Goal: Task Accomplishment & Management: Complete application form

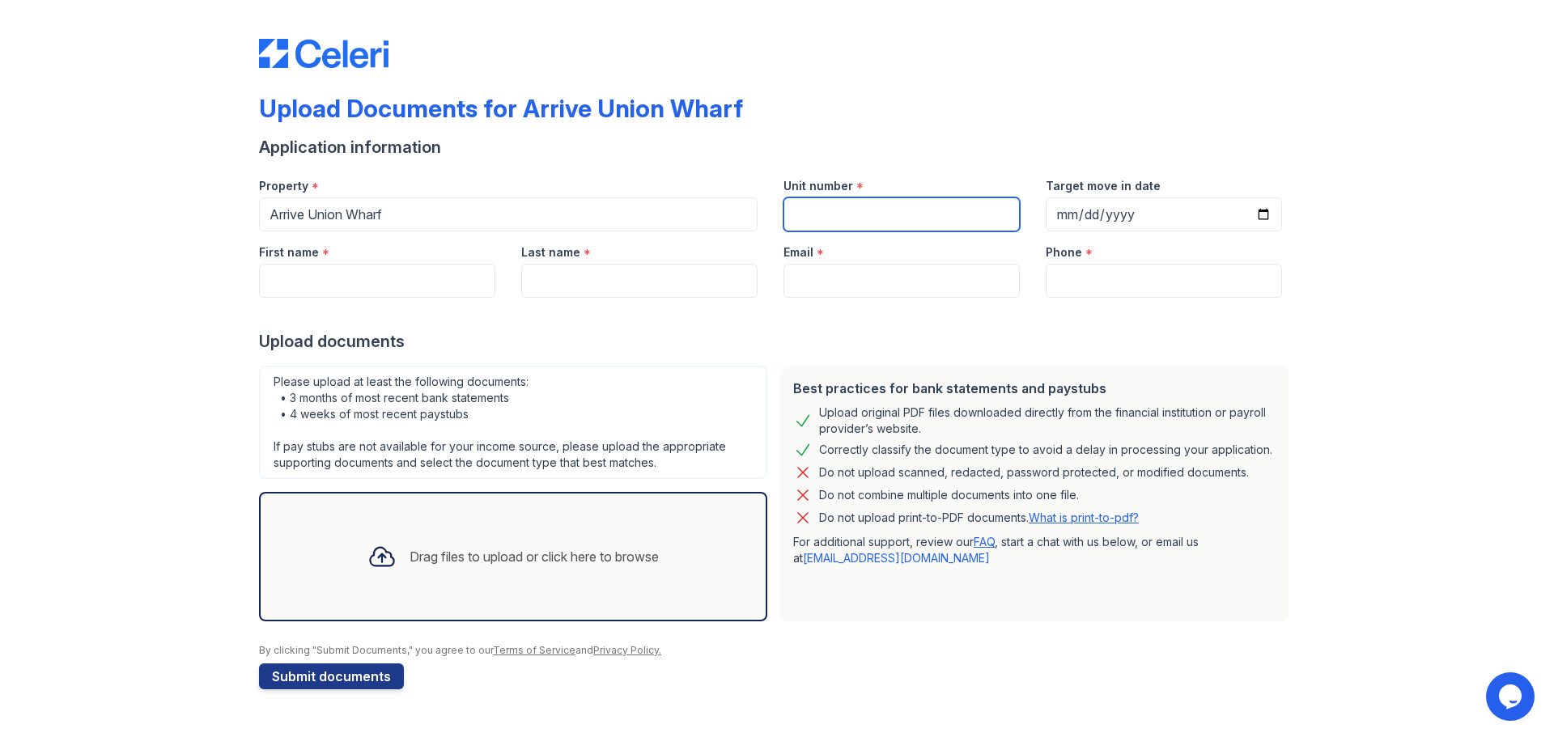
click at [920, 214] on input "Unit number" at bounding box center [902, 215] width 236 height 34
type input "511"
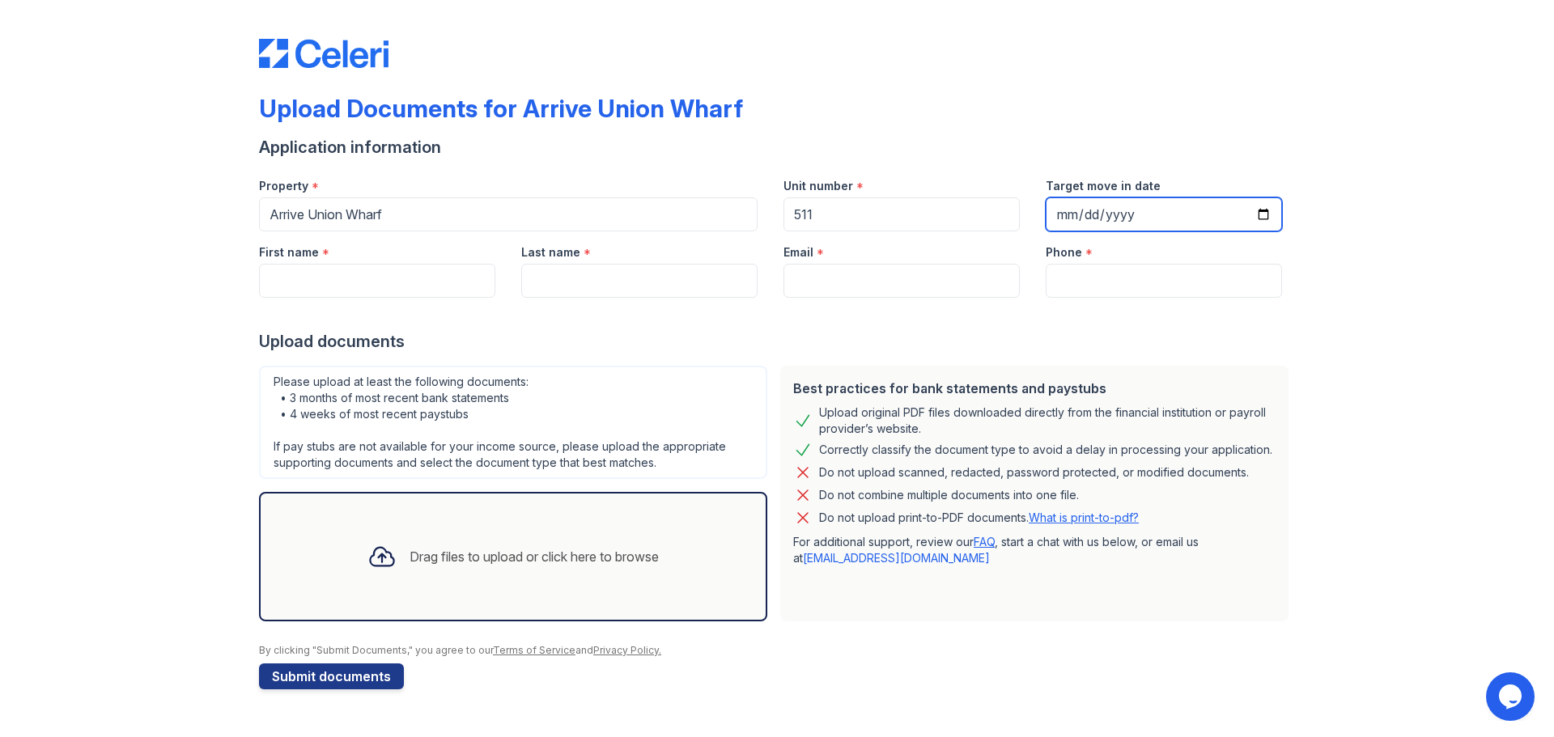
click at [1264, 210] on input "Target move in date" at bounding box center [1164, 215] width 236 height 34
type input "[DATE]"
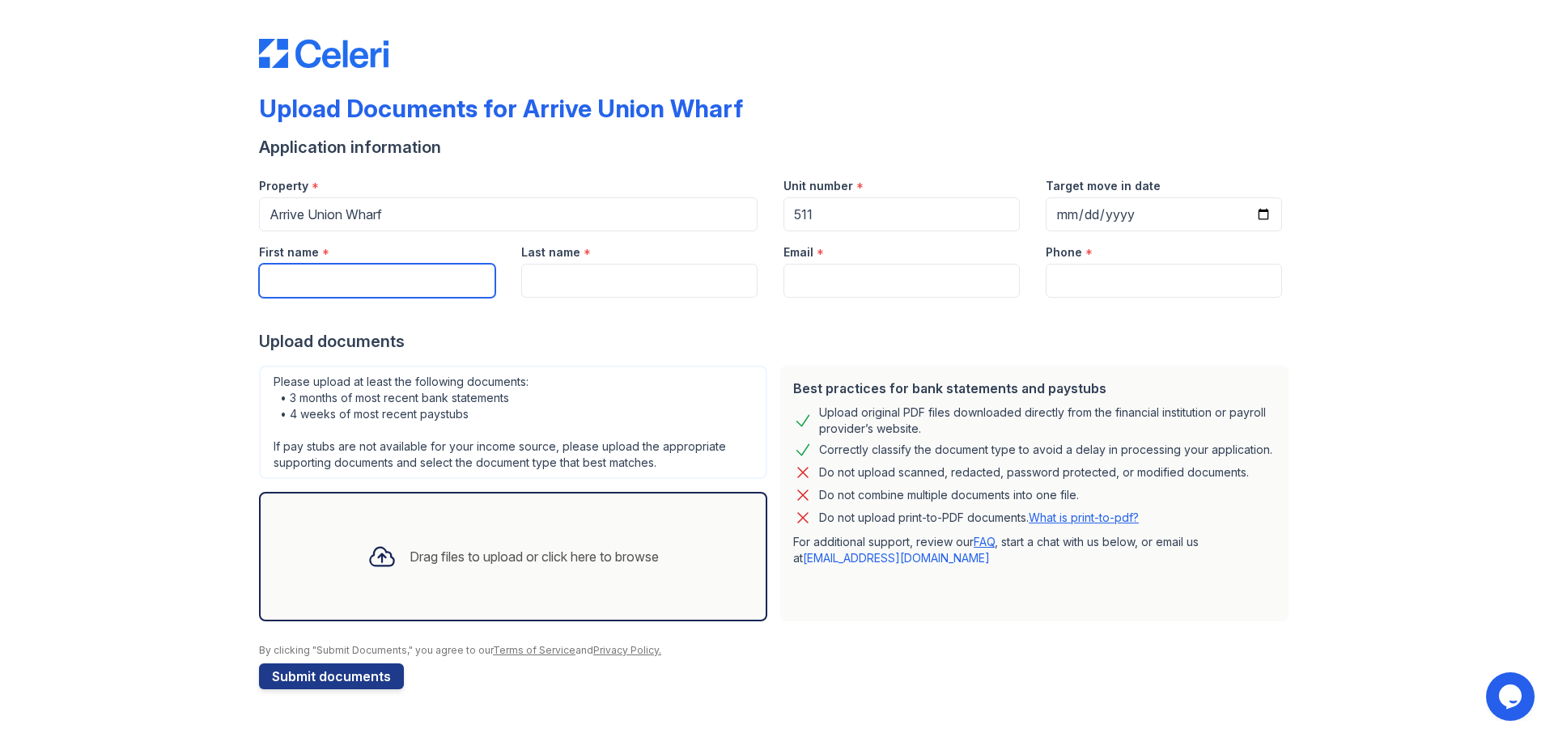
click at [429, 274] on input "First name" at bounding box center [377, 281] width 236 height 34
type input "[PERSON_NAME]"
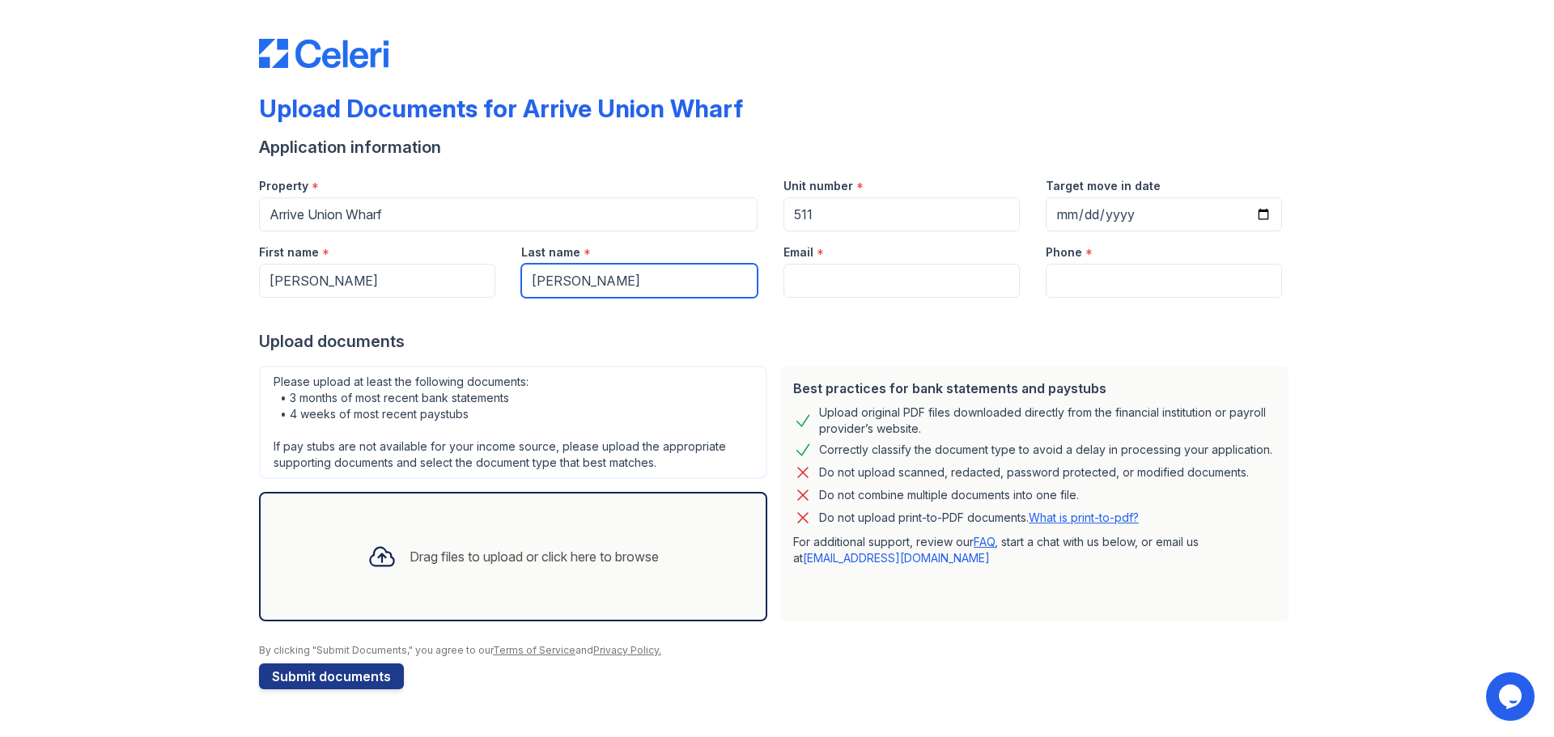
type input "[PERSON_NAME]"
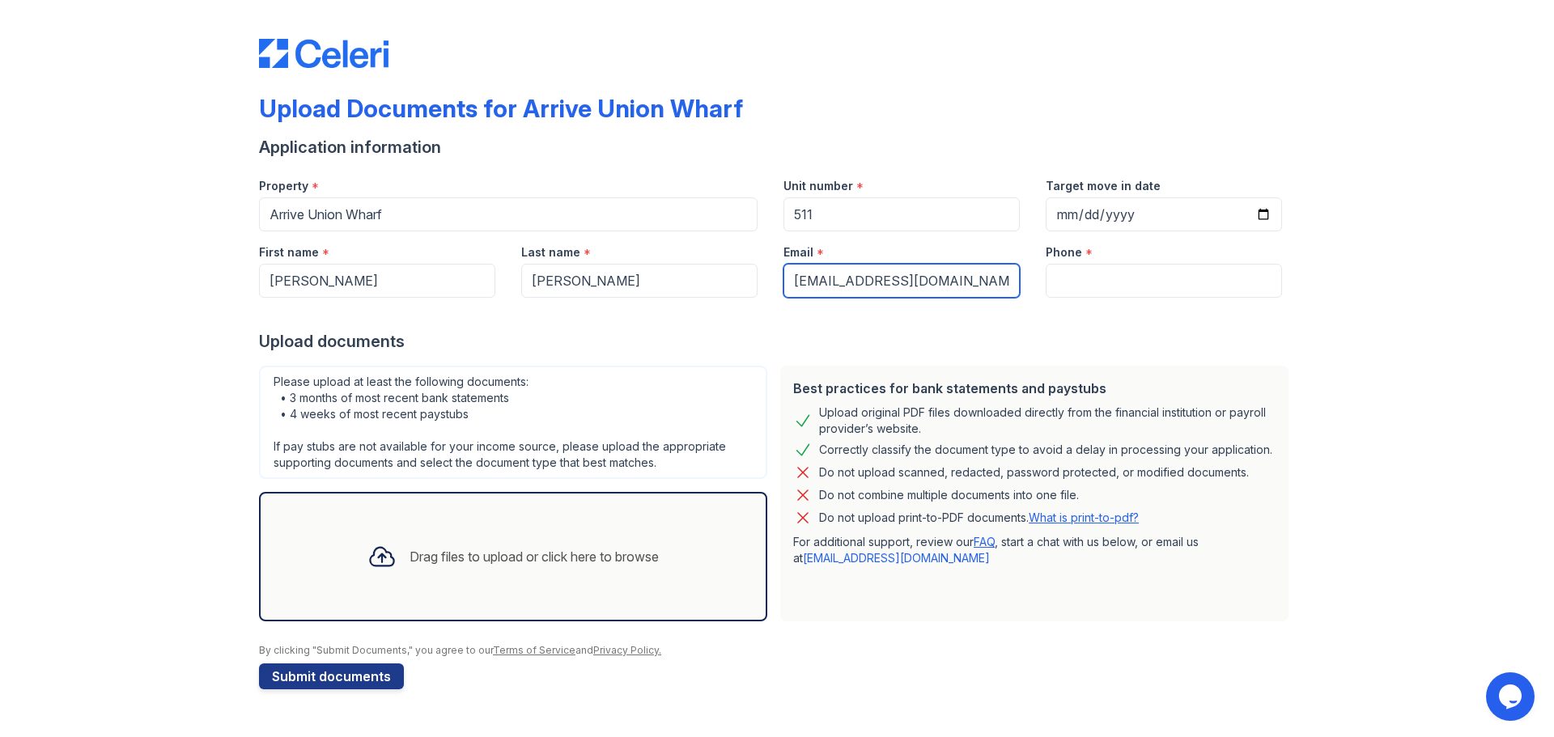
type input "[EMAIL_ADDRESS][DOMAIN_NAME]"
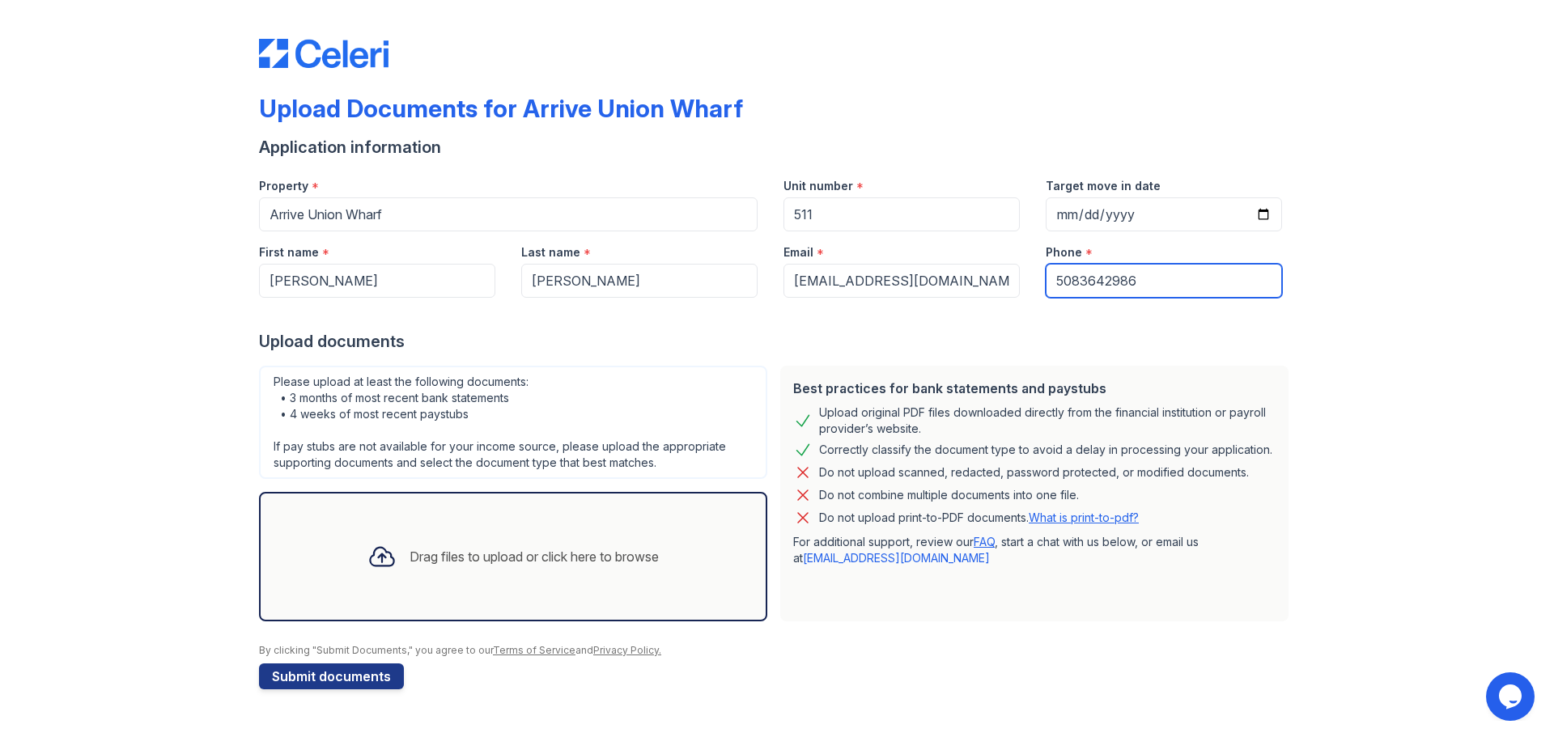
type input "5083642986"
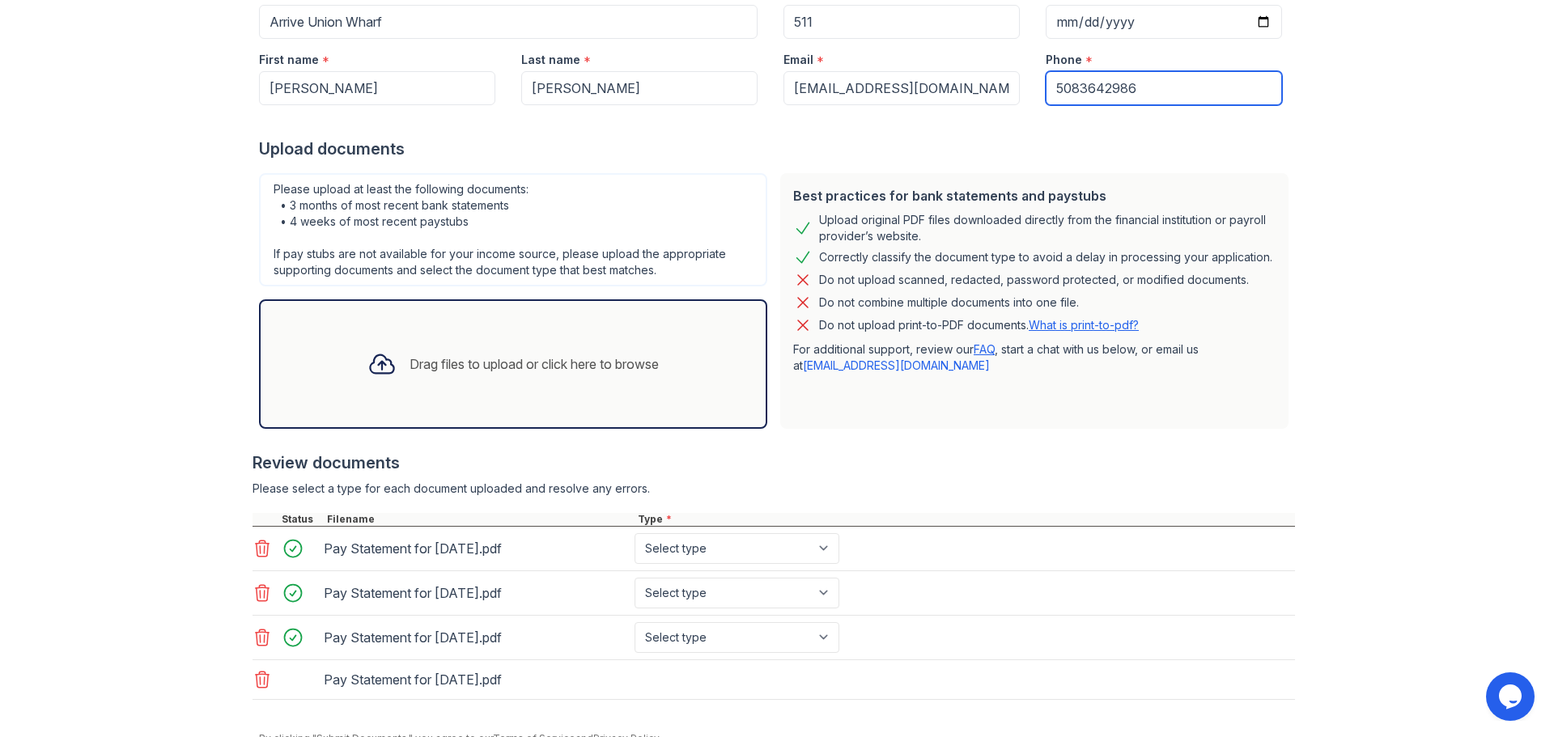
scroll to position [266, 0]
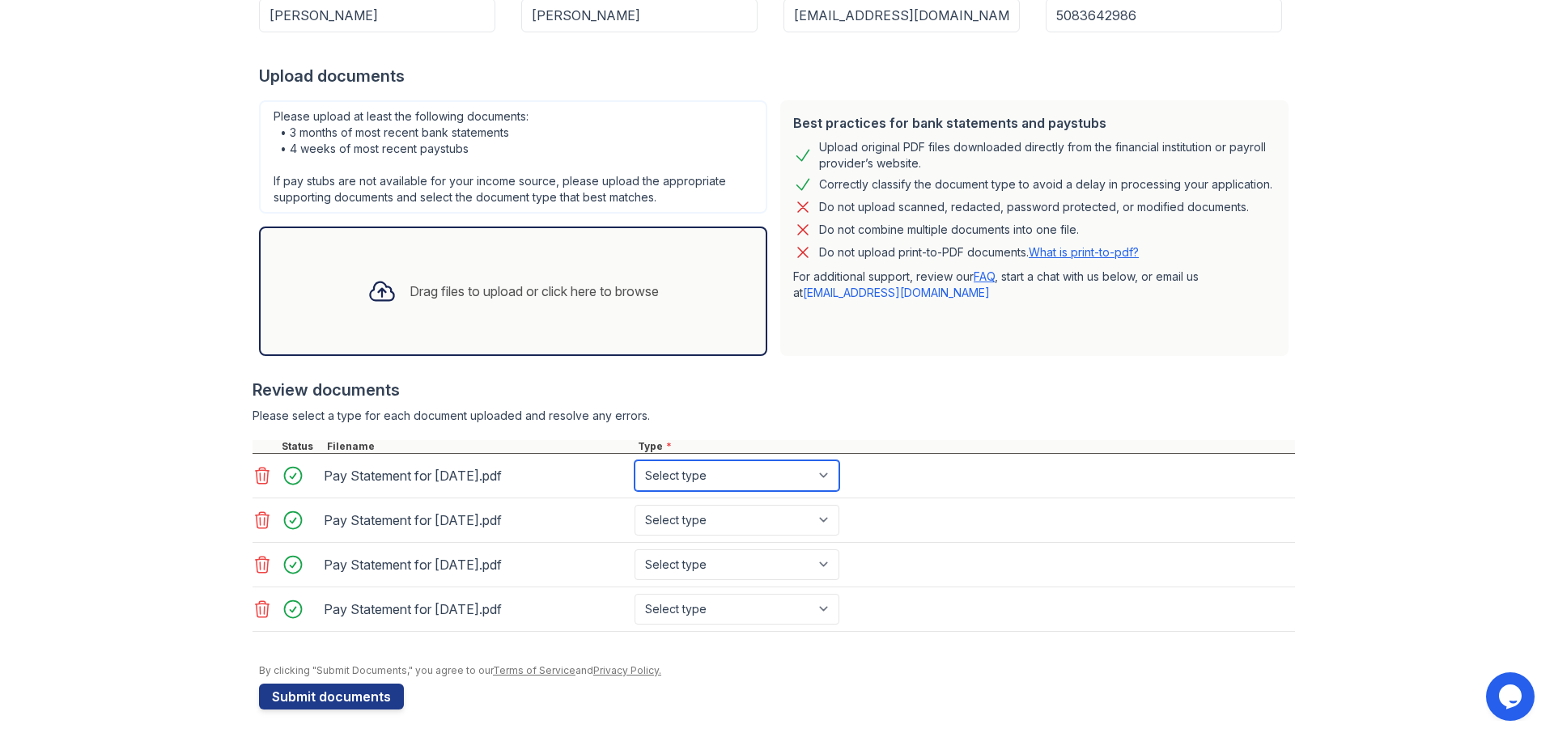
click at [686, 484] on select "Select type Paystub Bank Statement Offer Letter Tax Documents Benefit Award Let…" at bounding box center [737, 476] width 205 height 31
select select "paystub"
click at [635, 461] on select "Select type Paystub Bank Statement Offer Letter Tax Documents Benefit Award Let…" at bounding box center [737, 476] width 205 height 31
click at [680, 529] on select "Select type Paystub Bank Statement Offer Letter Tax Documents Benefit Award Let…" at bounding box center [737, 520] width 205 height 31
select select "paystub"
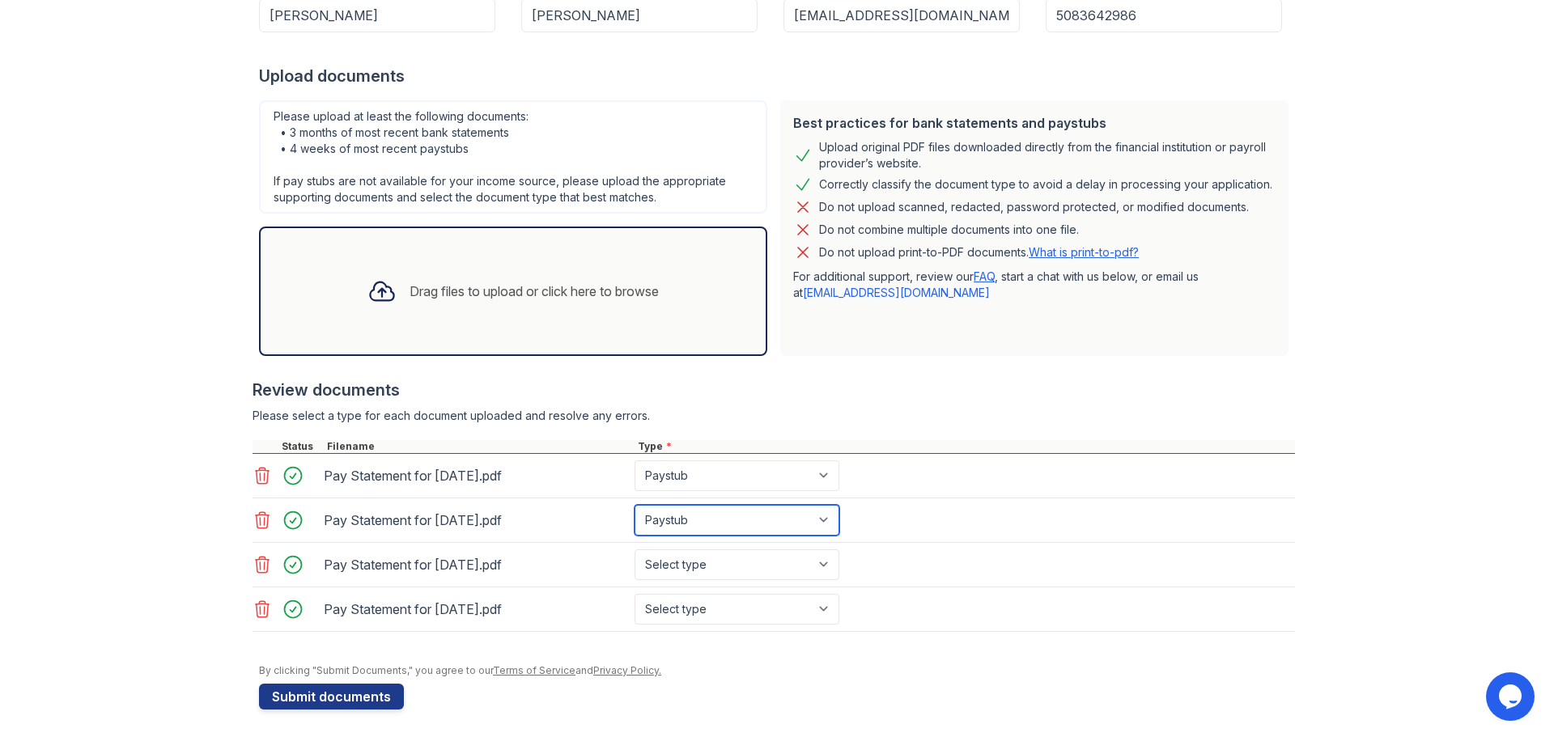
click at [635, 505] on select "Select type Paystub Bank Statement Offer Letter Tax Documents Benefit Award Let…" at bounding box center [737, 520] width 205 height 31
click at [678, 555] on select "Select type Paystub Bank Statement Offer Letter Tax Documents Benefit Award Let…" at bounding box center [737, 565] width 205 height 31
select select "paystub"
click at [635, 550] on select "Select type Paystub Bank Statement Offer Letter Tax Documents Benefit Award Let…" at bounding box center [737, 565] width 205 height 31
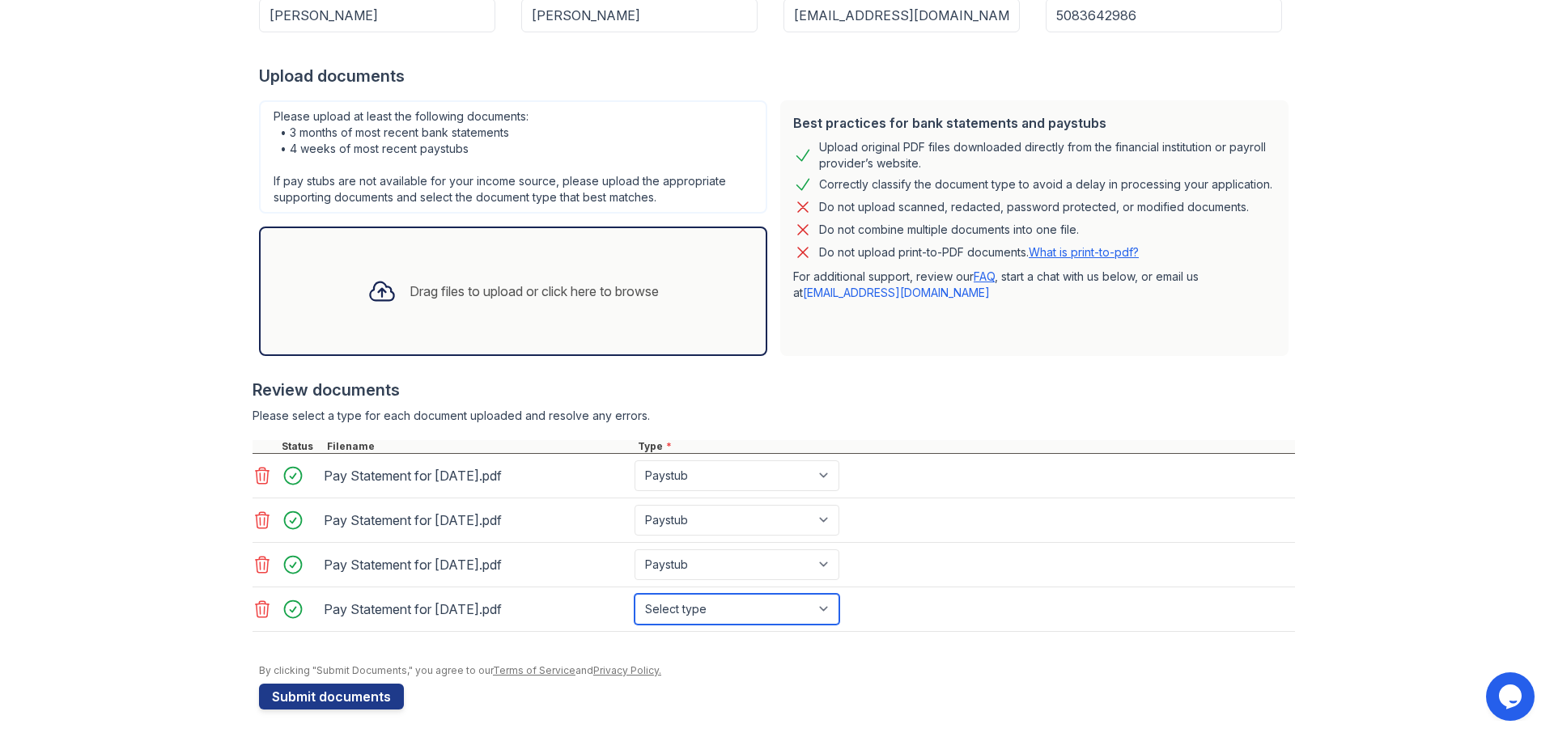
click at [682, 611] on select "Select type Paystub Bank Statement Offer Letter Tax Documents Benefit Award Let…" at bounding box center [737, 609] width 205 height 31
select select "paystub"
click at [635, 594] on select "Select type Paystub Bank Statement Offer Letter Tax Documents Benefit Award Let…" at bounding box center [737, 609] width 205 height 31
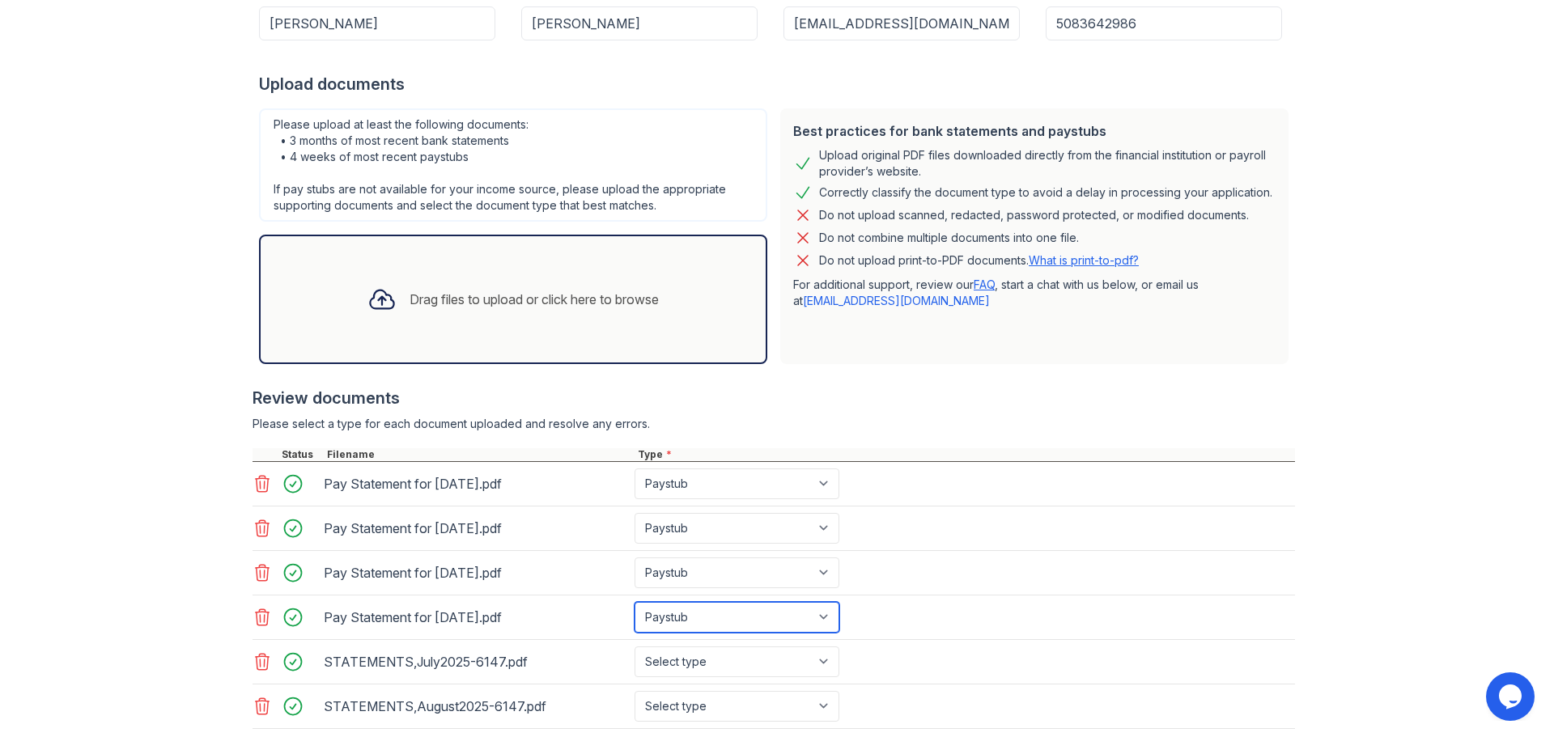
scroll to position [399, 0]
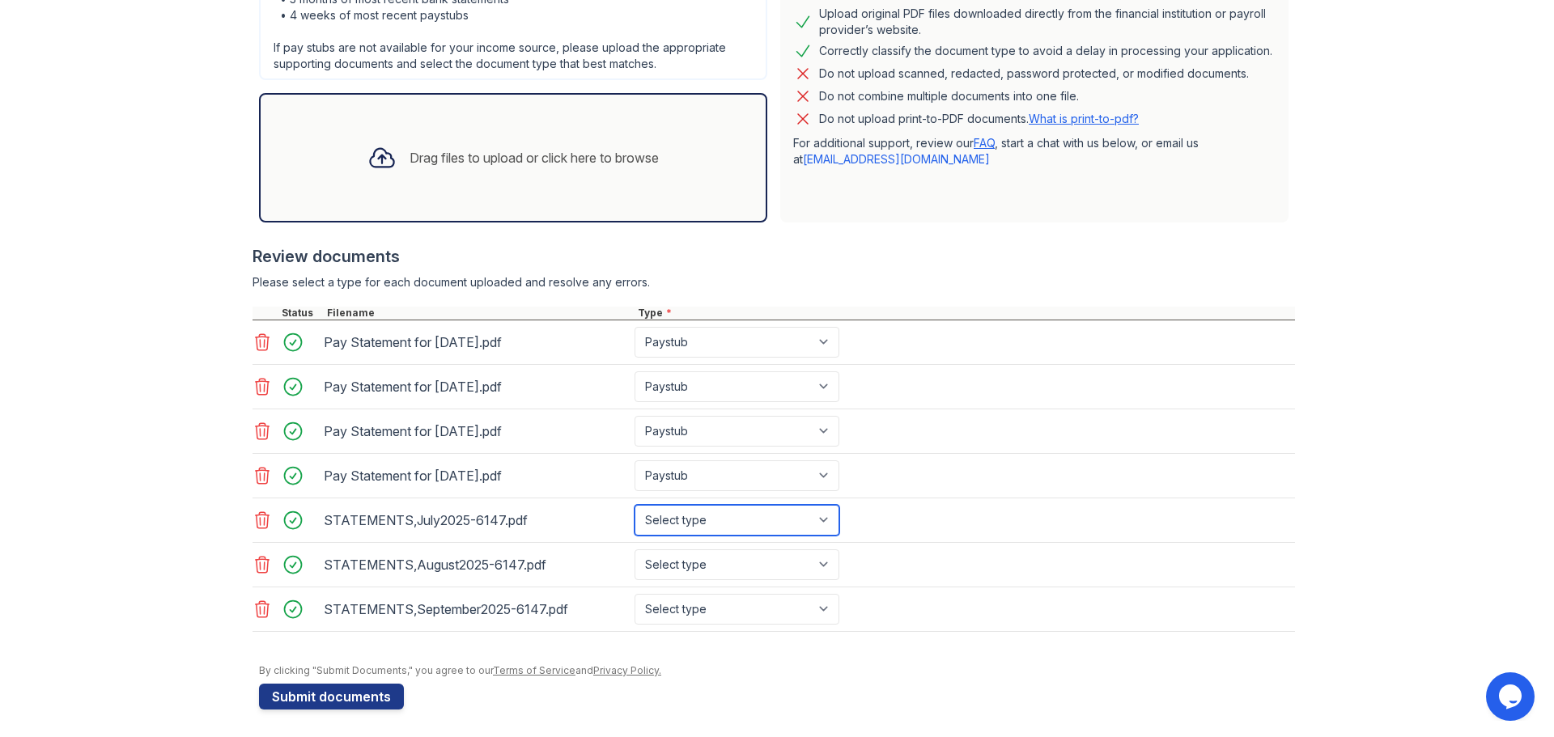
click at [703, 525] on select "Select type Paystub Bank Statement Offer Letter Tax Documents Benefit Award Let…" at bounding box center [737, 520] width 205 height 31
select select "bank_statement"
click at [635, 505] on select "Select type Paystub Bank Statement Offer Letter Tax Documents Benefit Award Let…" at bounding box center [737, 520] width 205 height 31
drag, startPoint x: 705, startPoint y: 559, endPoint x: 699, endPoint y: 571, distance: 12.7
click at [705, 559] on select "Select type Paystub Bank Statement Offer Letter Tax Documents Benefit Award Let…" at bounding box center [737, 565] width 205 height 31
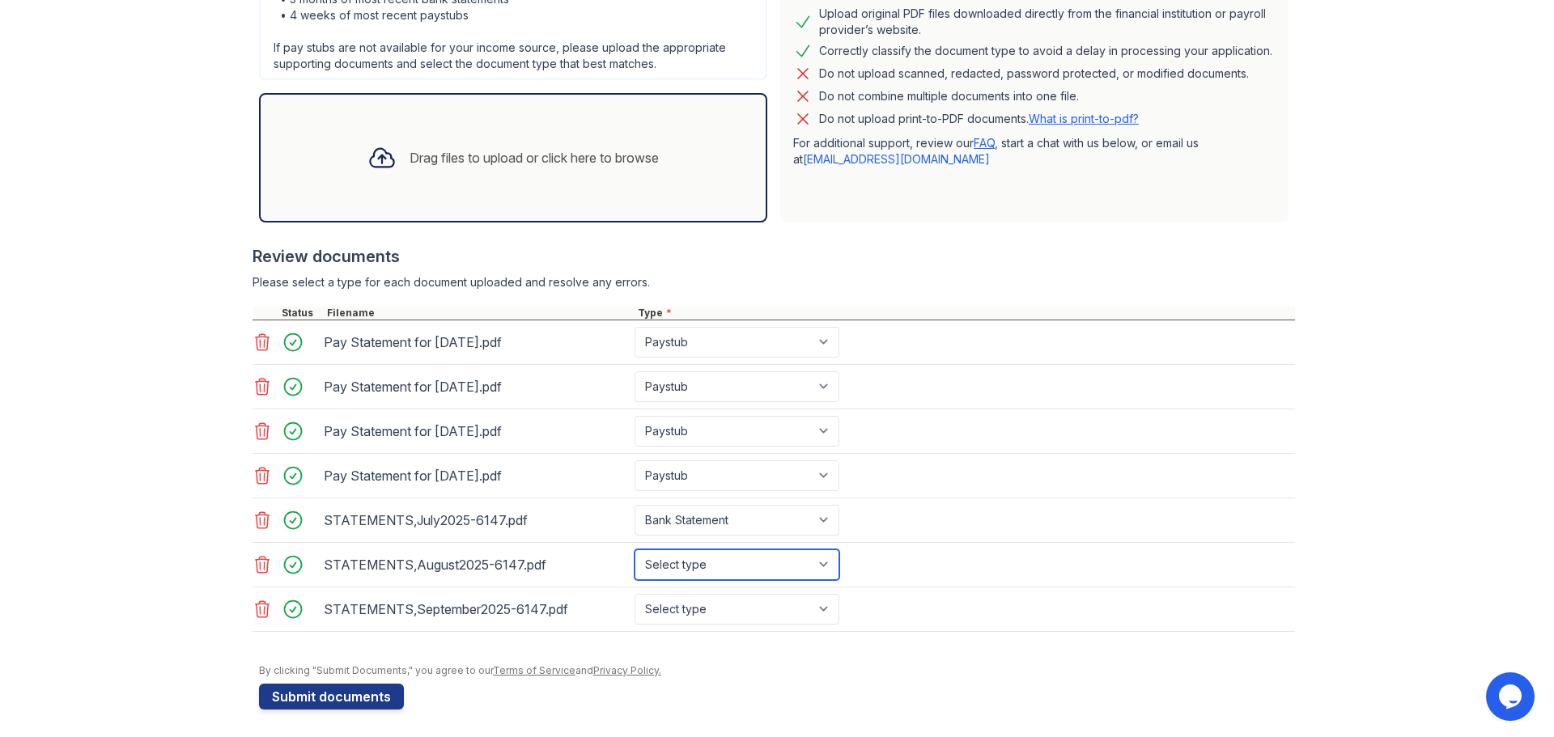
select select "bank_statement"
click at [635, 550] on select "Select type Paystub Bank Statement Offer Letter Tax Documents Benefit Award Let…" at bounding box center [737, 565] width 205 height 31
click at [698, 601] on select "Select type Paystub Bank Statement Offer Letter Tax Documents Benefit Award Let…" at bounding box center [737, 609] width 205 height 31
select select "bank_statement"
click at [635, 594] on select "Select type Paystub Bank Statement Offer Letter Tax Documents Benefit Award Let…" at bounding box center [737, 609] width 205 height 31
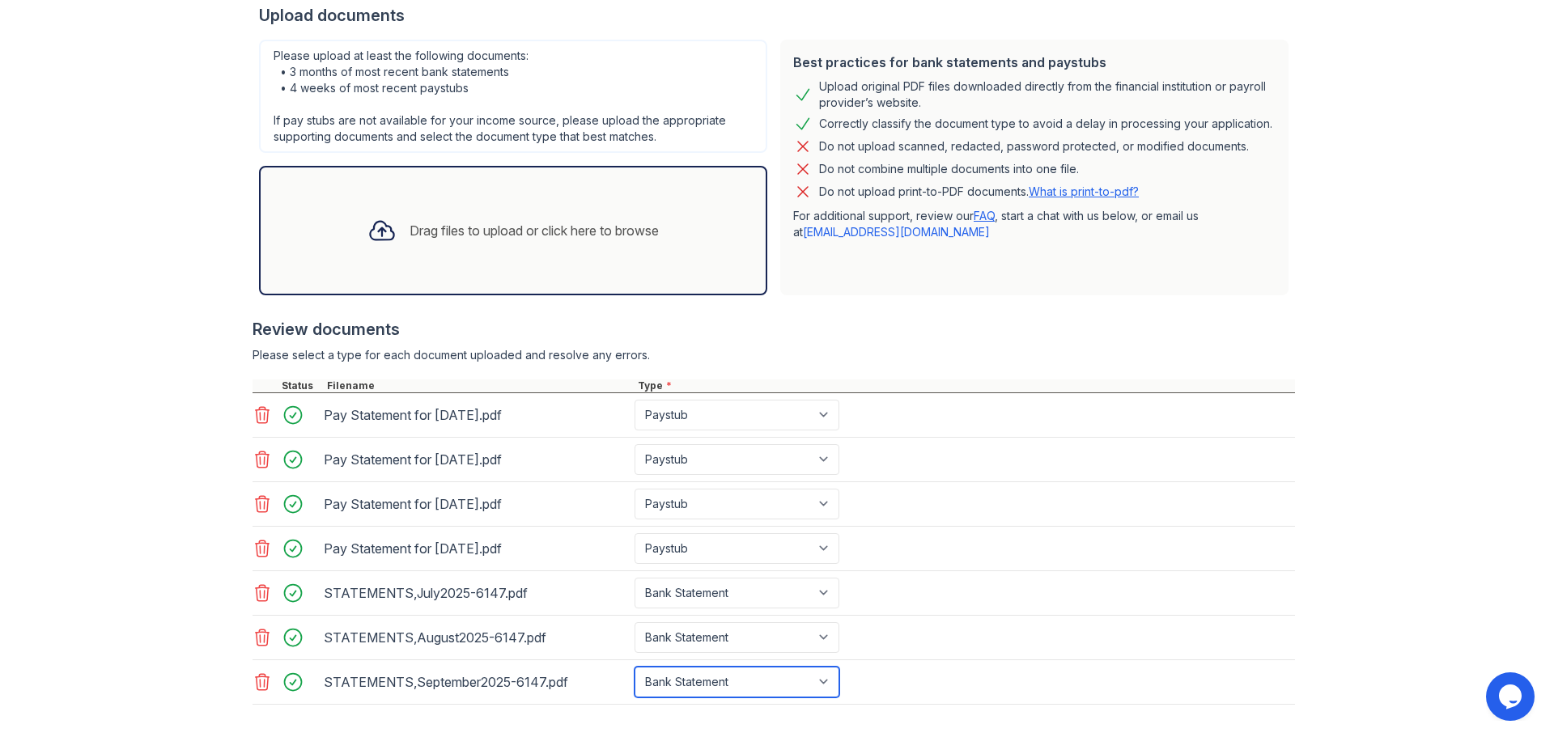
scroll to position [404, 0]
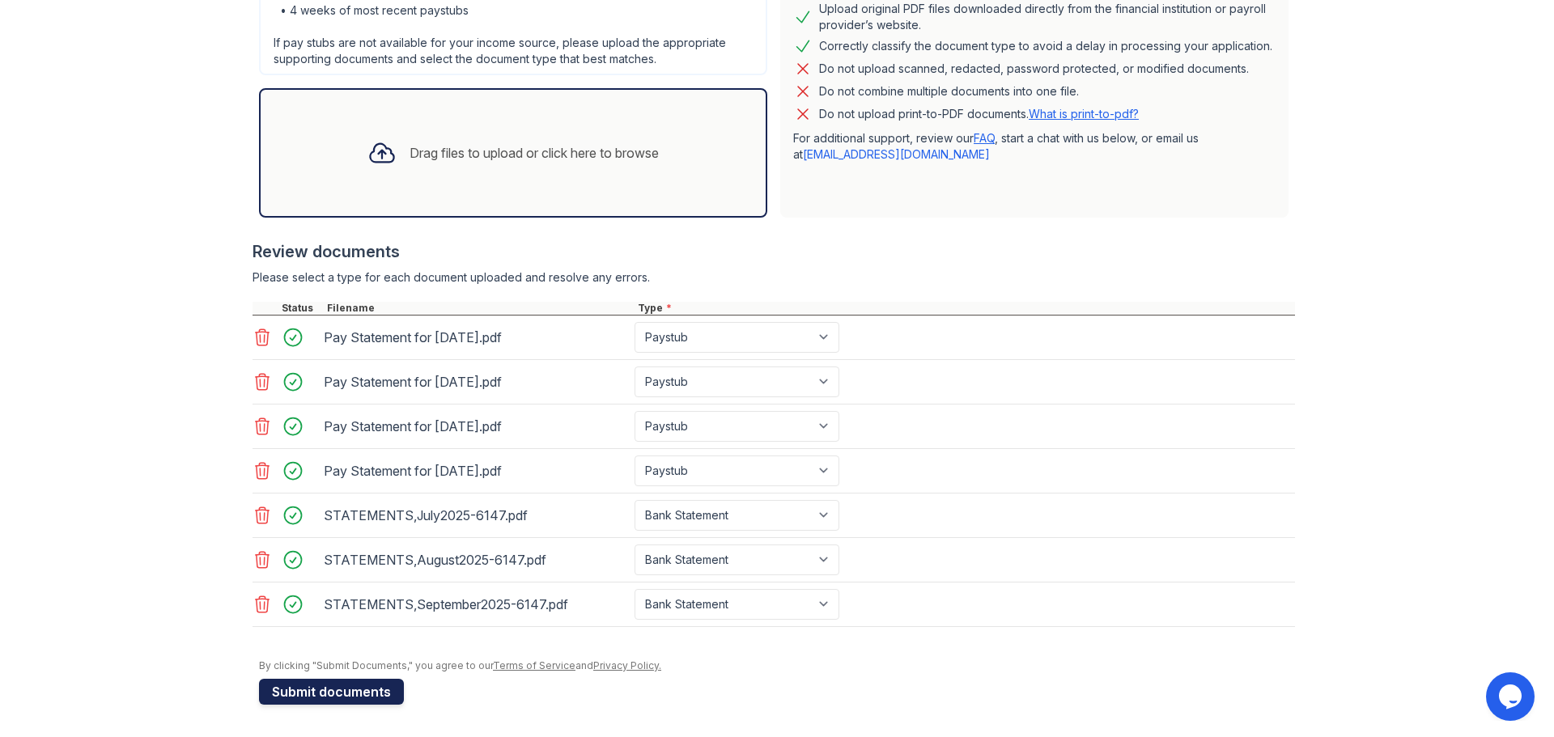
click at [376, 699] on button "Submit documents" at bounding box center [331, 692] width 145 height 26
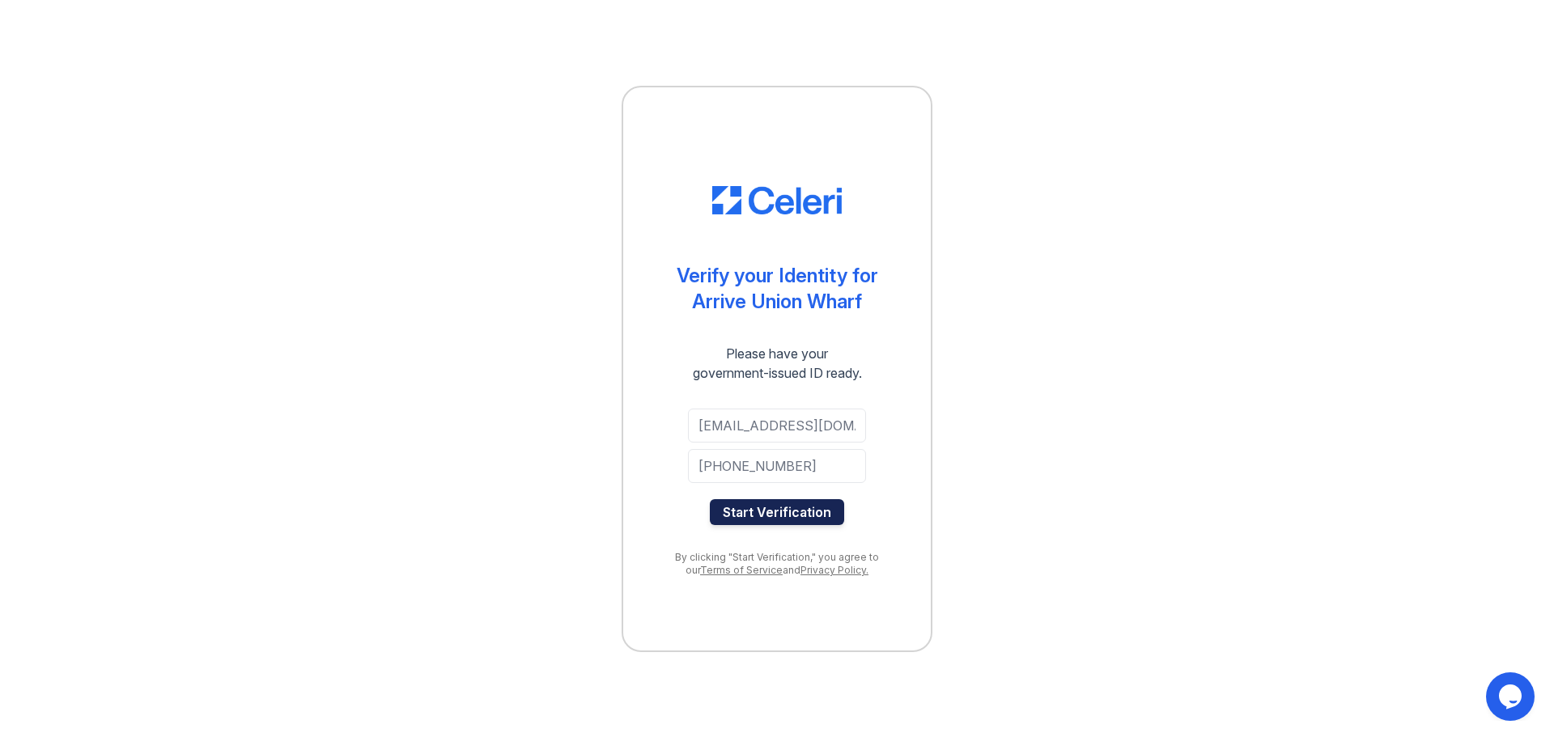
click at [797, 515] on button "Start Verification" at bounding box center [777, 512] width 134 height 26
